Goal: Find contact information: Find contact information

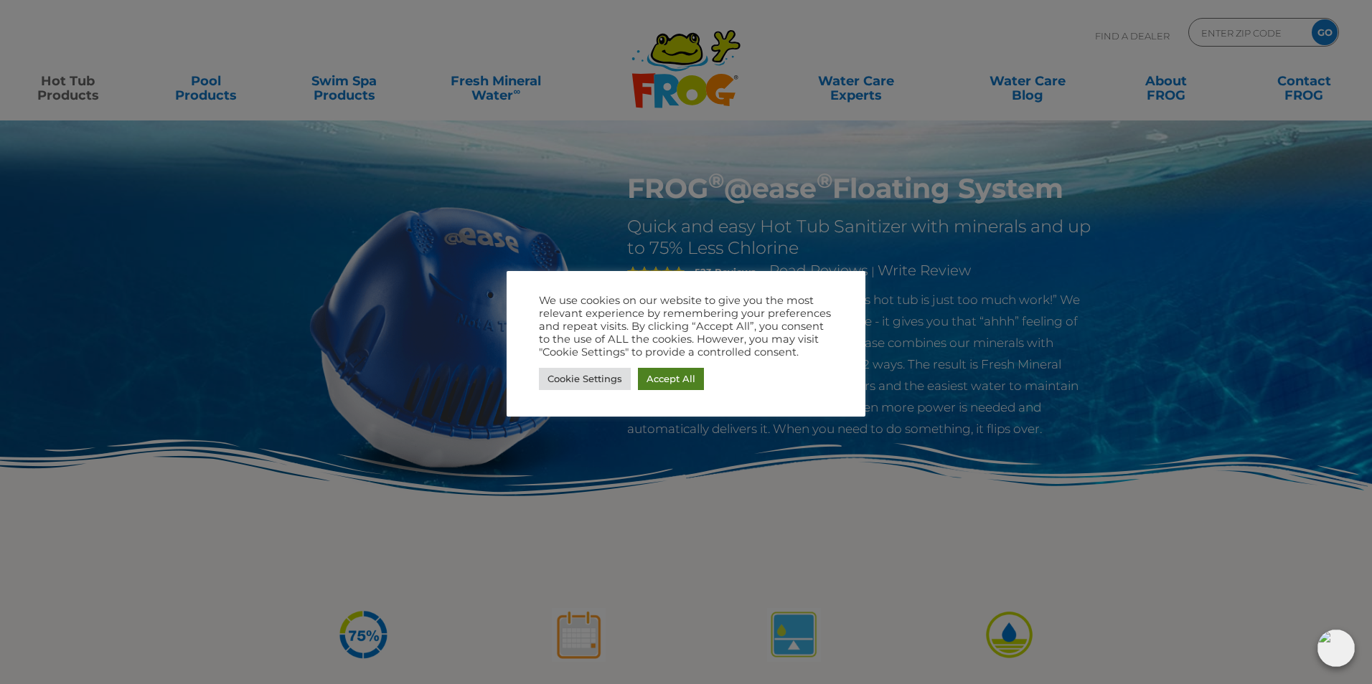
click at [647, 382] on link "Accept All" at bounding box center [671, 379] width 66 height 22
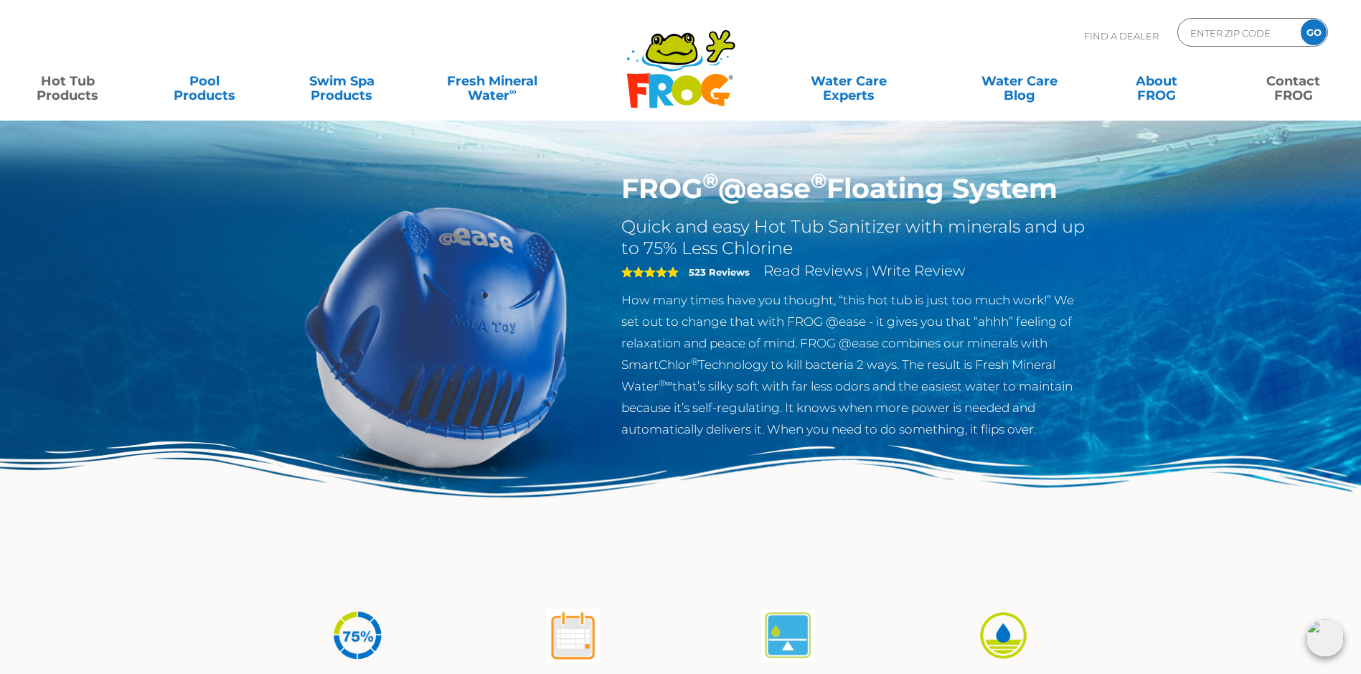
click at [1291, 92] on link "Contact FROG" at bounding box center [1293, 81] width 107 height 29
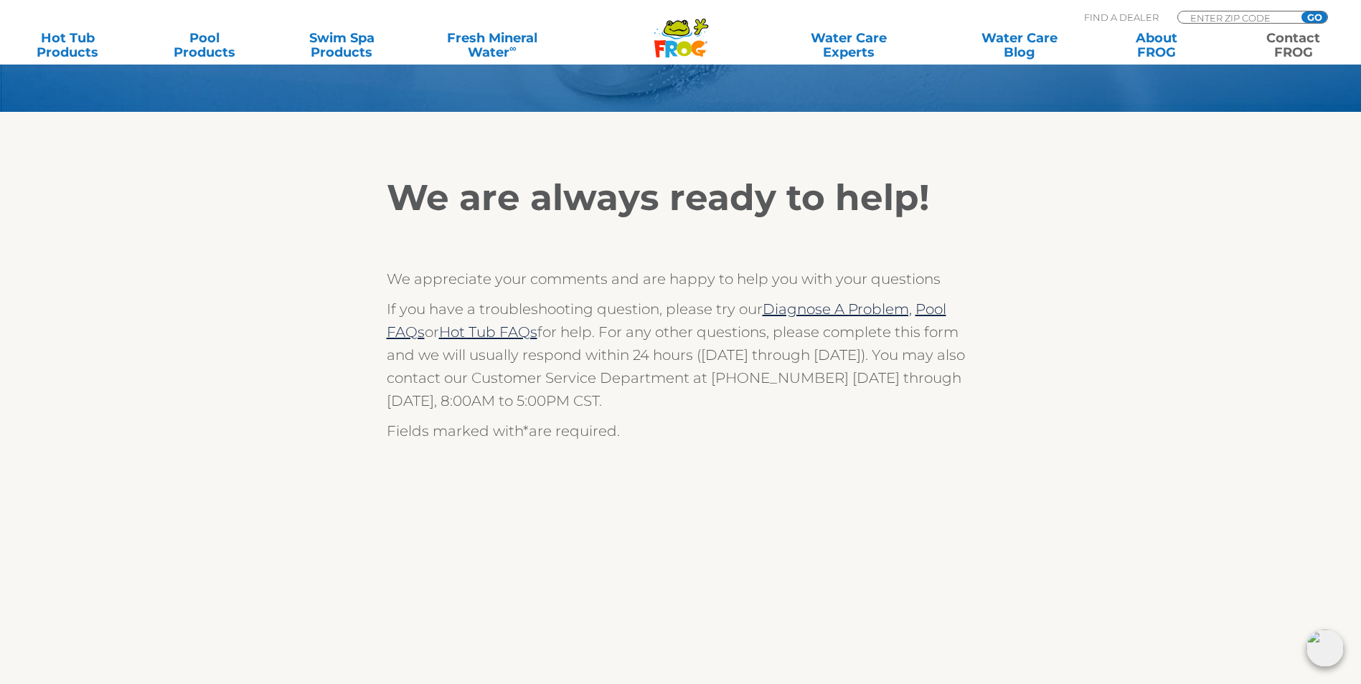
scroll to position [143, 0]
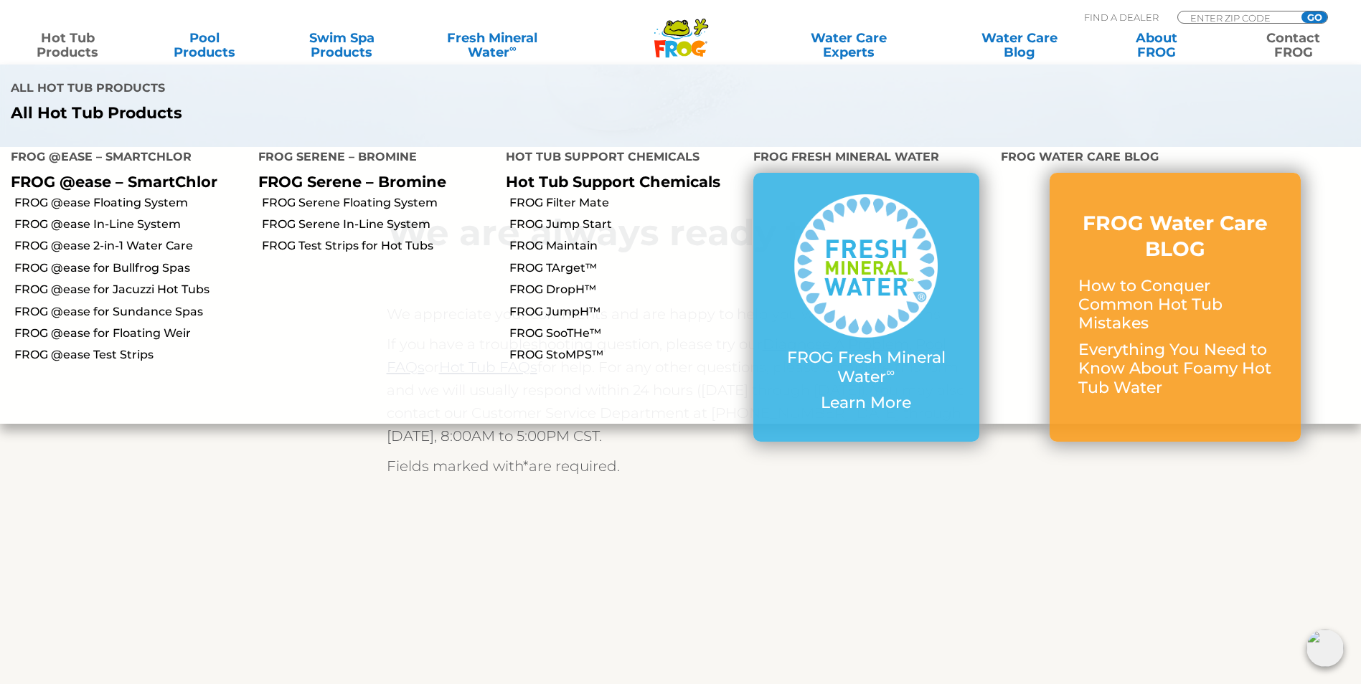
click at [75, 48] on link "Hot Tub Products" at bounding box center [67, 45] width 107 height 29
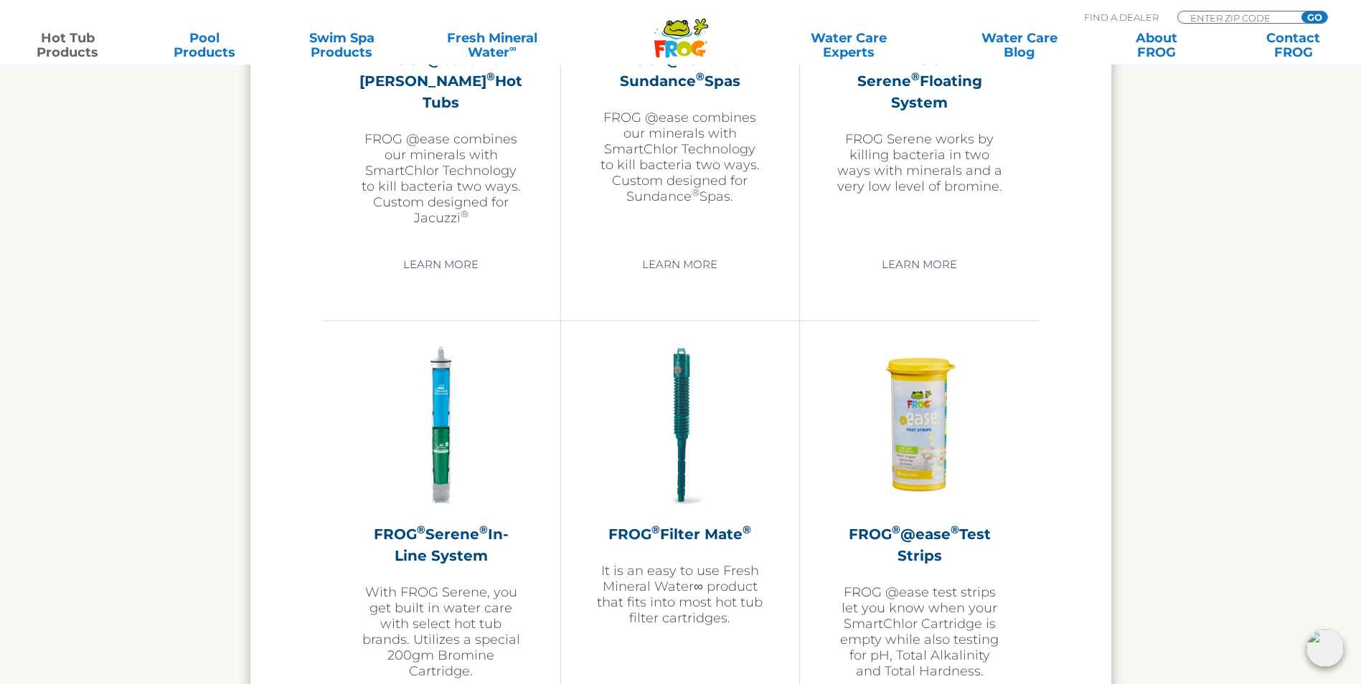
scroll to position [2731, 0]
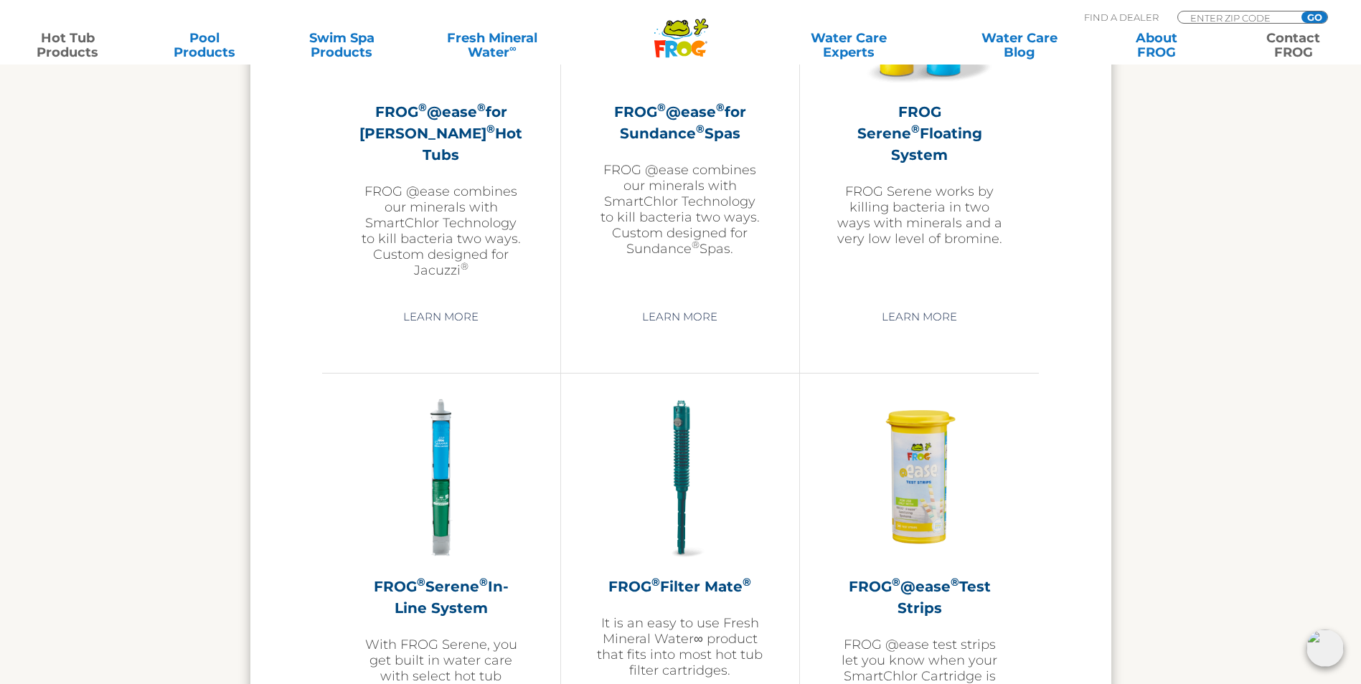
click at [1281, 38] on link "Contact FROG" at bounding box center [1293, 45] width 107 height 29
